Goal: Task Accomplishment & Management: Complete application form

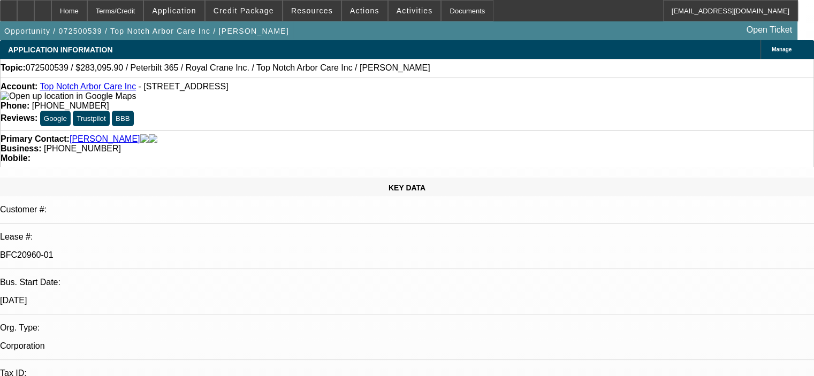
select select "0.15"
select select "2"
select select "0"
select select "6"
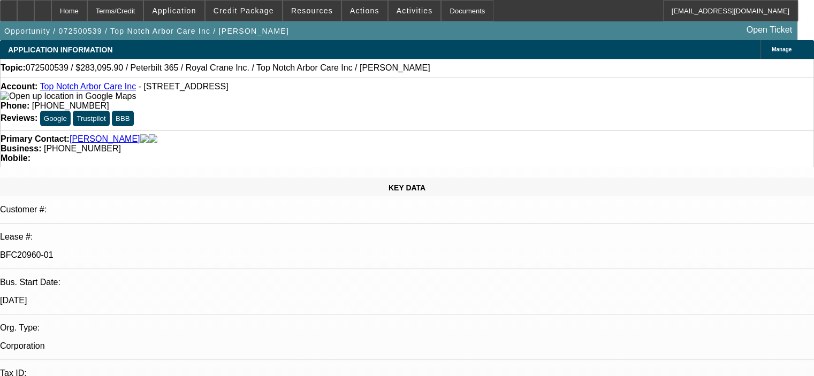
select select "0.15"
select select "2"
select select "0"
select select "6"
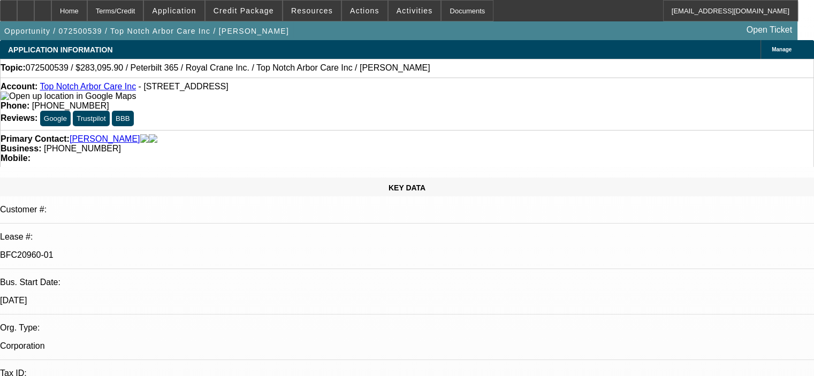
select select "0.15"
select select "2"
select select "0"
select select "6"
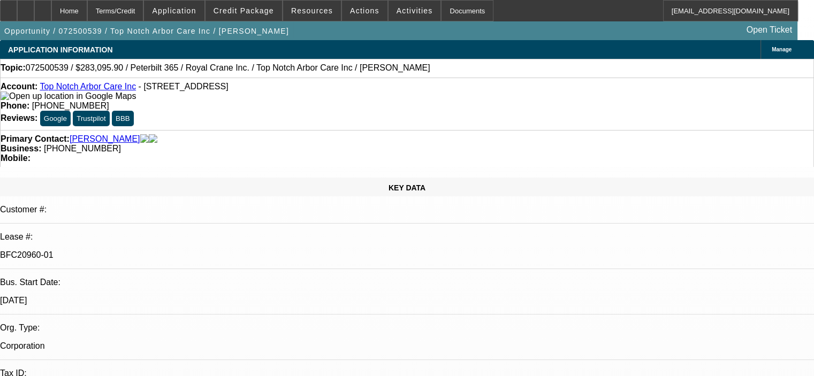
select select "0.15"
select select "2"
select select "0"
select select "6"
